Goal: Find specific page/section: Find specific page/section

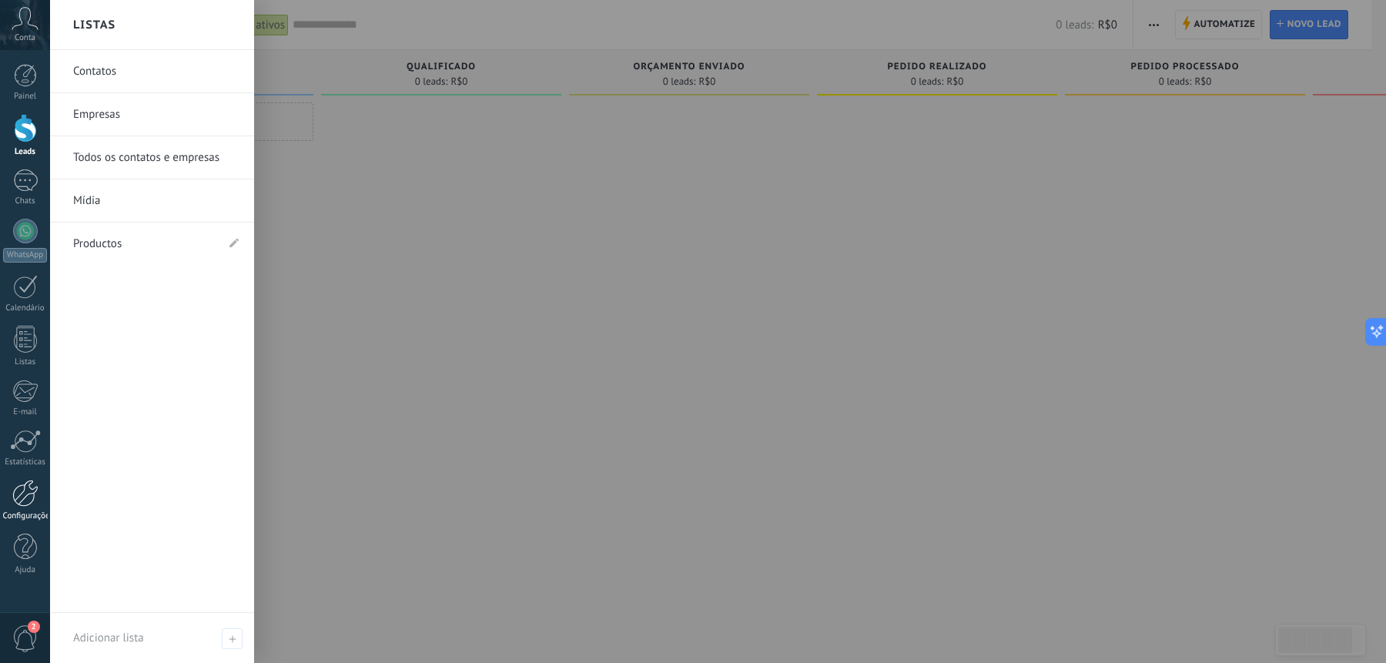
click at [15, 494] on div at bounding box center [25, 493] width 26 height 27
